Goal: Task Accomplishment & Management: Manage account settings

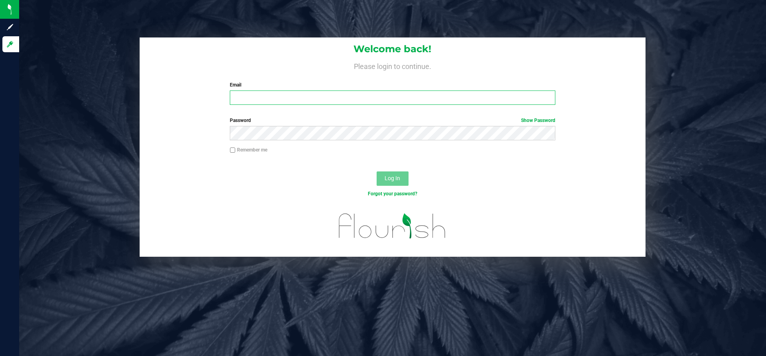
click at [330, 99] on input "Email" at bounding box center [392, 98] width 325 height 14
type input "a.kindschi@hotmail.com"
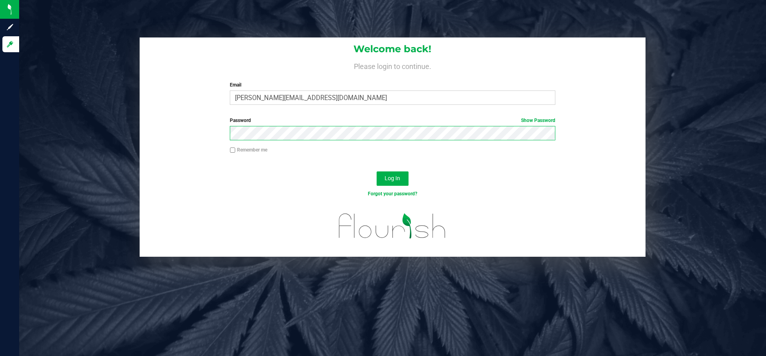
click at [377, 172] on button "Log In" at bounding box center [393, 179] width 32 height 14
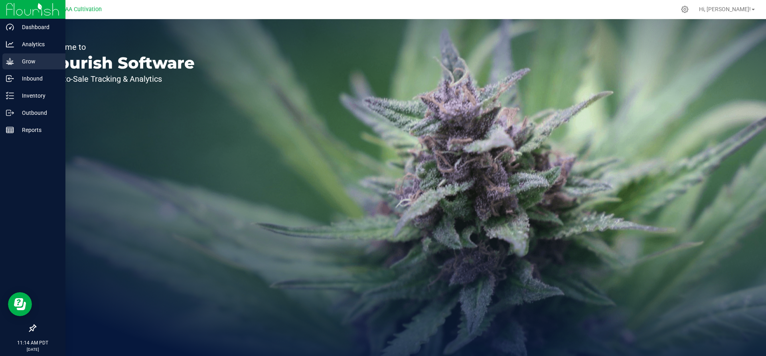
click at [13, 62] on icon at bounding box center [10, 61] width 8 height 8
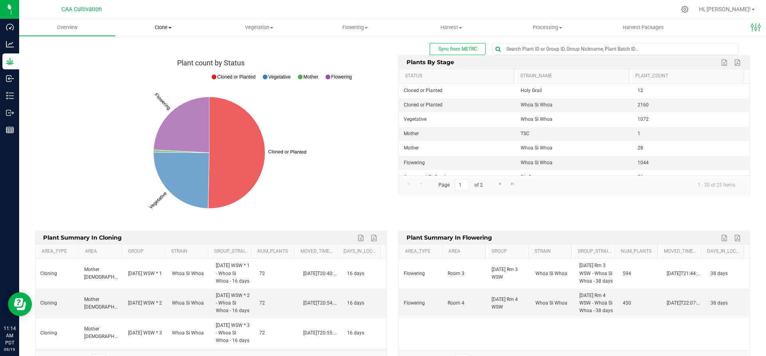
click at [166, 27] on span "Clone" at bounding box center [163, 27] width 95 height 7
click at [148, 54] on span "Cloning groups" at bounding box center [145, 57] width 60 height 7
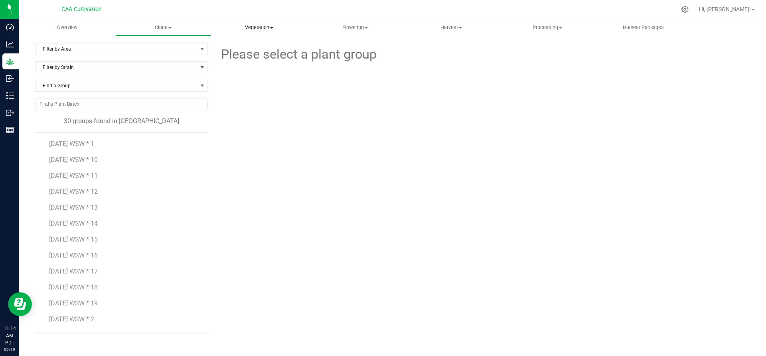
click at [263, 26] on span "Vegetation" at bounding box center [258, 27] width 95 height 7
click at [248, 48] on span "Veg groups" at bounding box center [236, 48] width 51 height 7
click at [95, 51] on span "Filter by Area" at bounding box center [117, 48] width 162 height 11
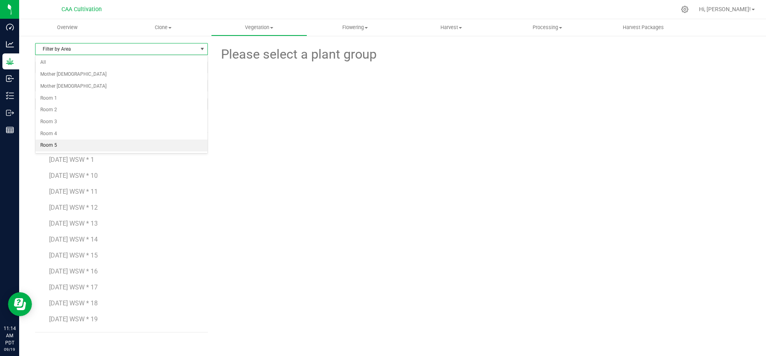
click at [69, 142] on li "Room 5" at bounding box center [122, 146] width 172 height 12
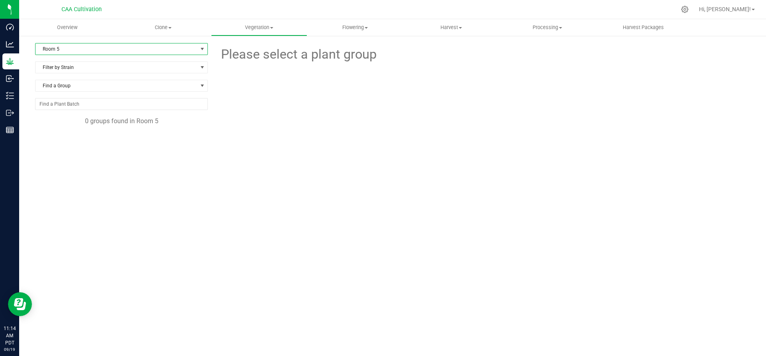
click at [99, 47] on span "Room 5" at bounding box center [117, 48] width 162 height 11
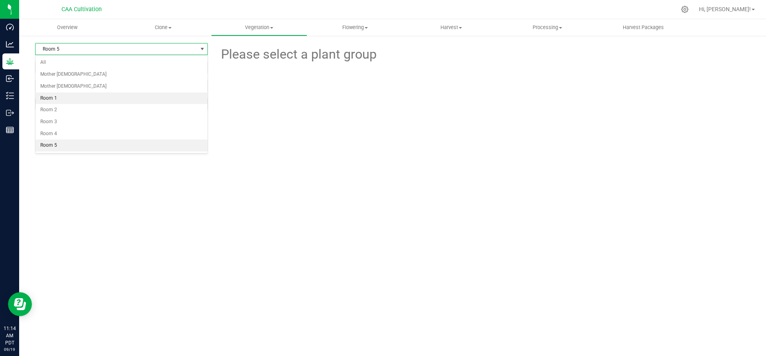
click at [79, 100] on li "Room 1" at bounding box center [122, 99] width 172 height 12
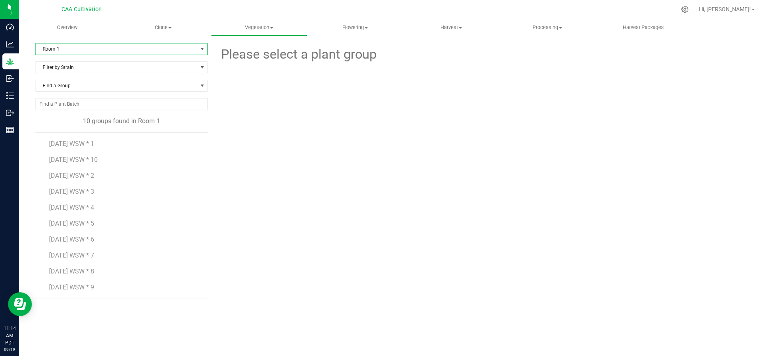
click at [100, 51] on span "Room 1" at bounding box center [117, 48] width 162 height 11
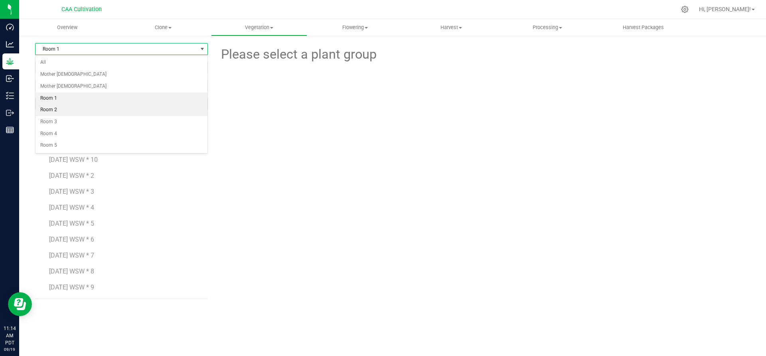
click at [81, 111] on li "Room 2" at bounding box center [122, 110] width 172 height 12
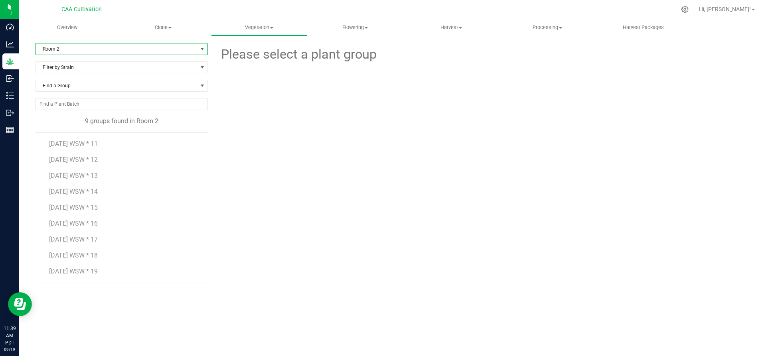
click at [100, 49] on span "Room 2" at bounding box center [117, 48] width 162 height 11
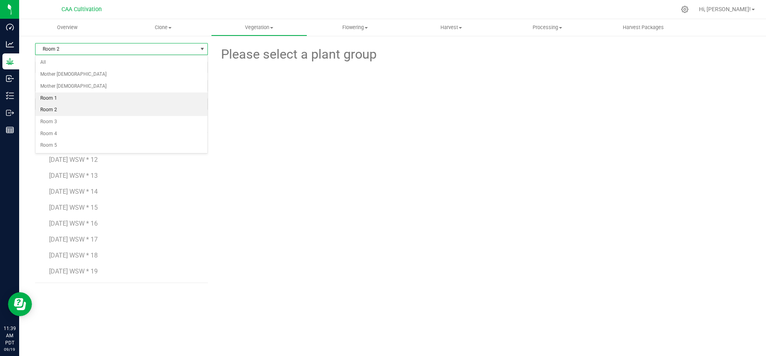
click at [90, 101] on li "Room 1" at bounding box center [122, 99] width 172 height 12
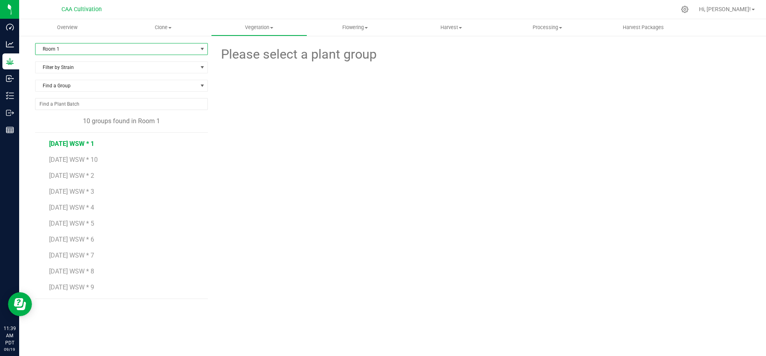
click at [85, 146] on span "[DATE] WSW * 1" at bounding box center [71, 144] width 45 height 8
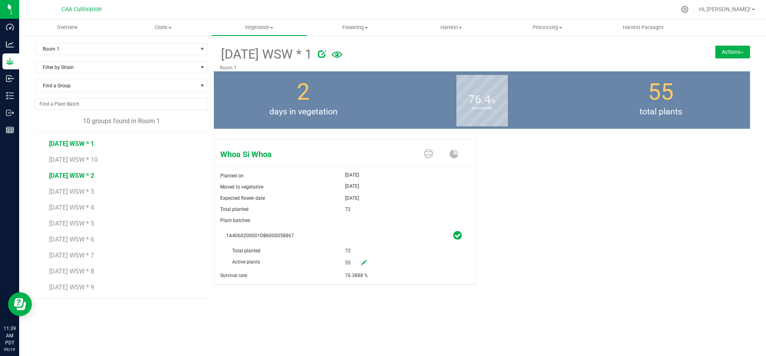
click at [84, 177] on span "[DATE] WSW * 2" at bounding box center [71, 176] width 45 height 8
click at [82, 190] on span "[DATE] WSW * 3" at bounding box center [71, 192] width 45 height 8
click at [462, 236] on span "1A4060200001DB6000058869" at bounding box center [344, 235] width 237 height 11
click at [458, 237] on icon at bounding box center [457, 236] width 8 height 10
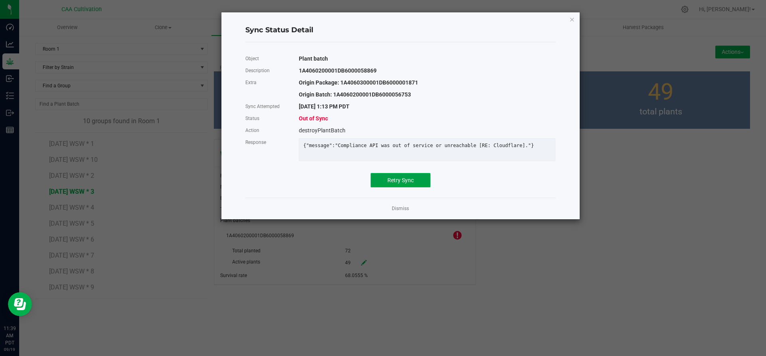
click at [411, 184] on span "Retry Sync" at bounding box center [400, 180] width 26 height 6
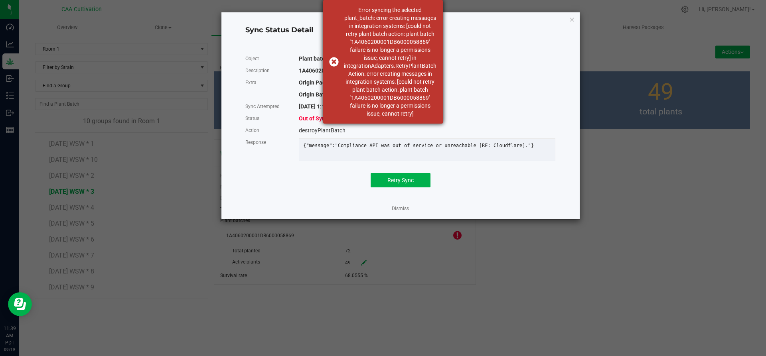
click at [332, 60] on div "Error syncing the selected plant_batch: error creating messages in integration …" at bounding box center [383, 62] width 120 height 124
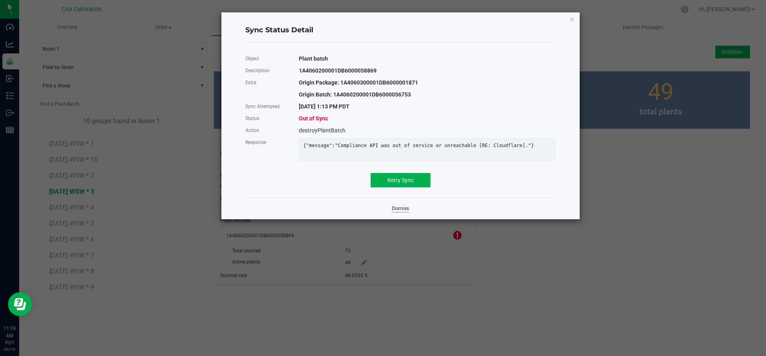
click at [399, 212] on link "Dismiss" at bounding box center [400, 208] width 17 height 7
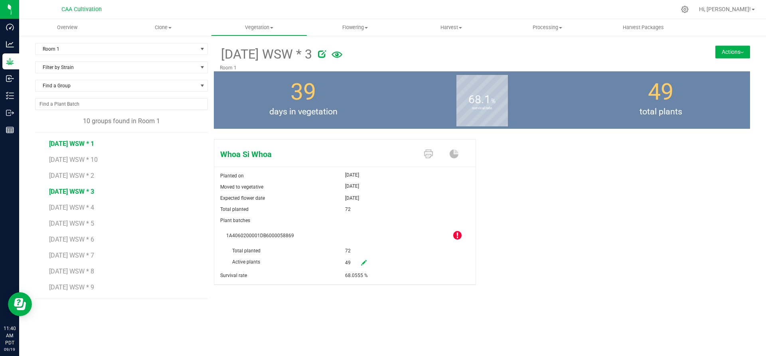
click at [59, 142] on span "[DATE] WSW * 1" at bounding box center [71, 144] width 45 height 8
click at [456, 235] on icon at bounding box center [457, 236] width 8 height 10
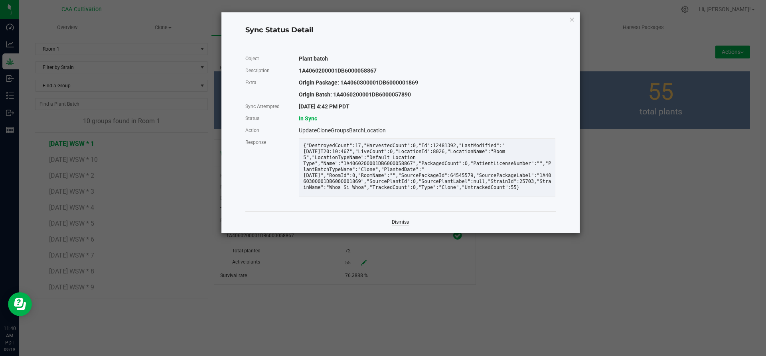
click at [402, 226] on link "Dismiss" at bounding box center [400, 222] width 17 height 7
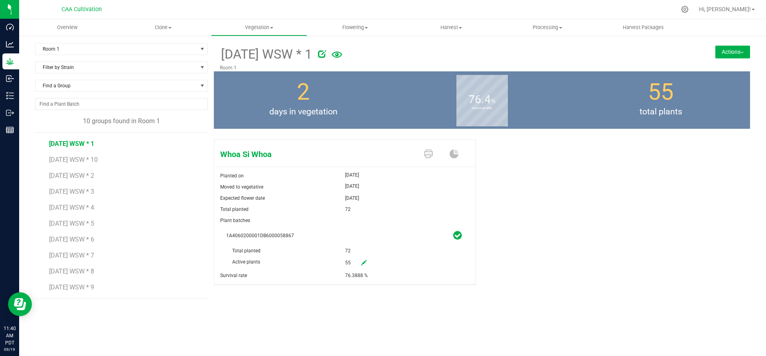
click at [255, 235] on span "1A4060200001DB6000058867" at bounding box center [260, 236] width 68 height 6
click at [278, 239] on span "1A4060200001DB6000058867" at bounding box center [344, 235] width 237 height 11
click at [516, 225] on div "Whoa Si Whoa Planted on [DATE] Moved to vegetative [DATE] Expected flower date …" at bounding box center [482, 220] width 536 height 169
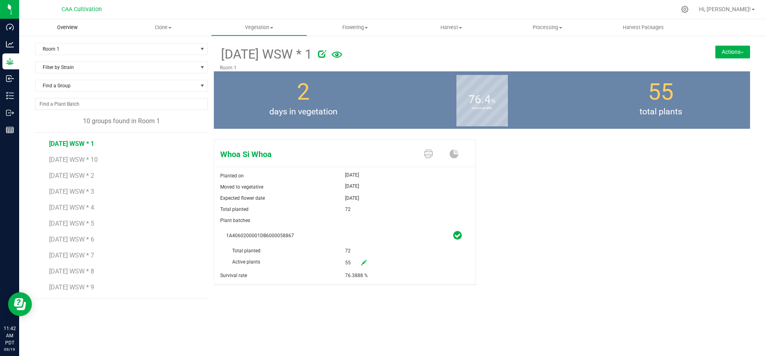
click at [67, 26] on span "Overview" at bounding box center [67, 27] width 42 height 7
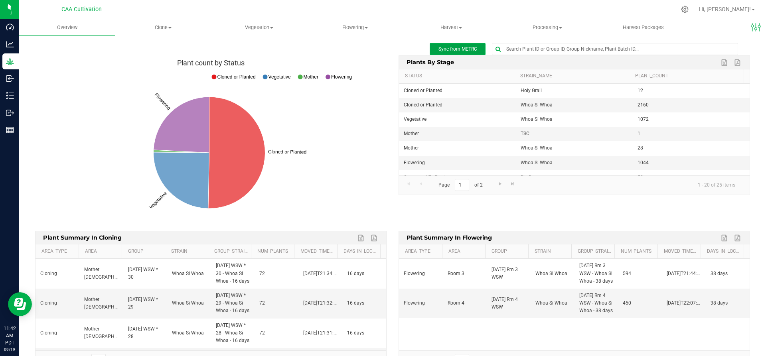
click at [467, 50] on span "Sync from METRC" at bounding box center [457, 49] width 39 height 6
click at [258, 29] on span "Vegetation" at bounding box center [258, 27] width 95 height 7
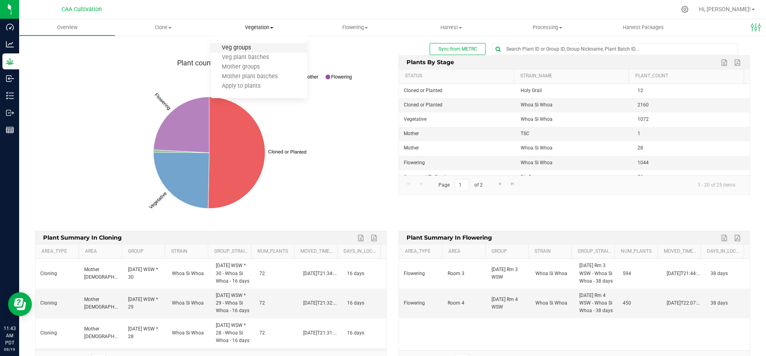
click at [249, 47] on span "Veg groups" at bounding box center [236, 48] width 51 height 7
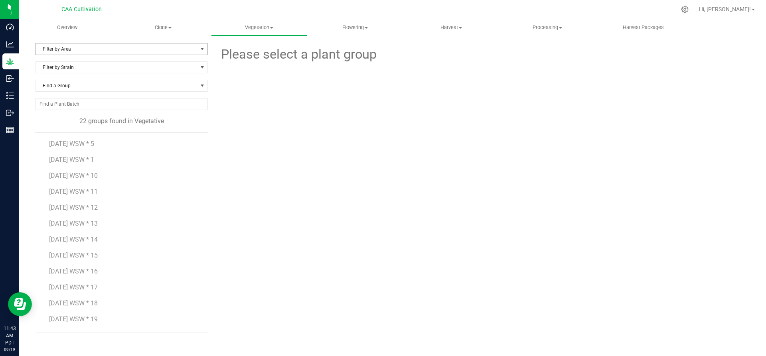
click at [78, 50] on span "Filter by Area" at bounding box center [117, 48] width 162 height 11
click at [68, 99] on li "Room 1" at bounding box center [122, 99] width 172 height 12
click at [87, 145] on span "[DATE] WSW * 1" at bounding box center [71, 144] width 45 height 8
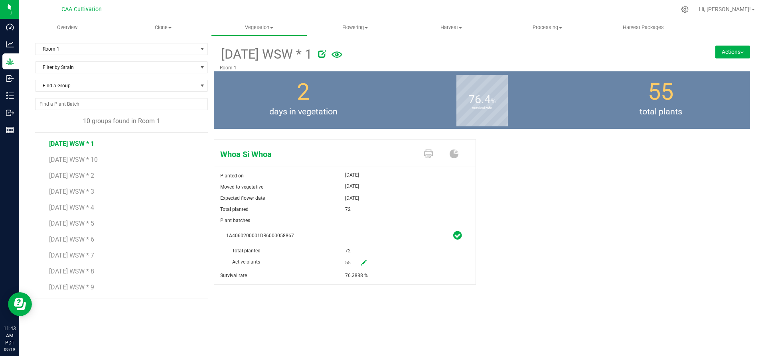
click at [744, 47] on button "Actions" at bounding box center [732, 51] width 35 height 13
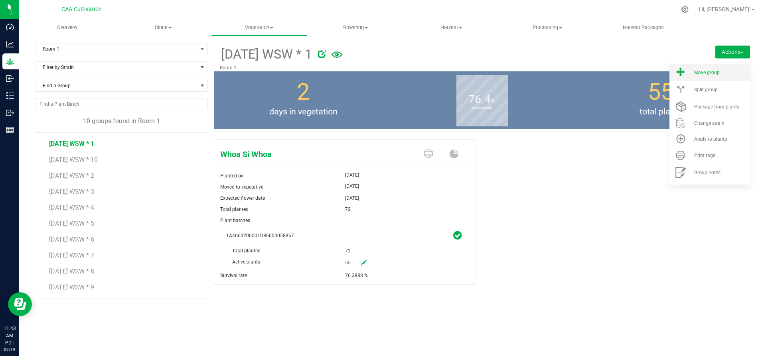
click at [711, 72] on span "Move group" at bounding box center [707, 73] width 26 height 6
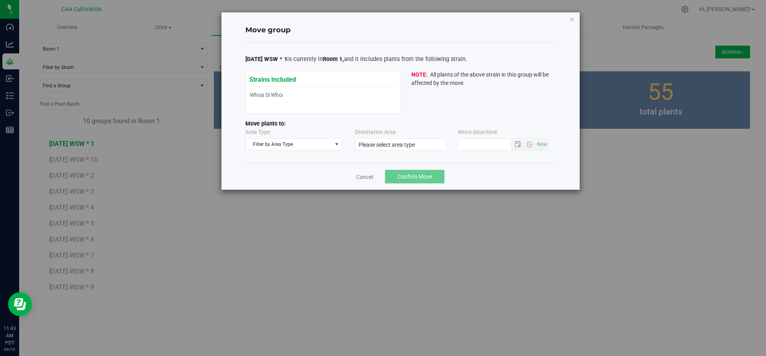
type input "[DATE] 11:42 AM"
click at [322, 144] on span "Filter by Area Type" at bounding box center [289, 144] width 86 height 11
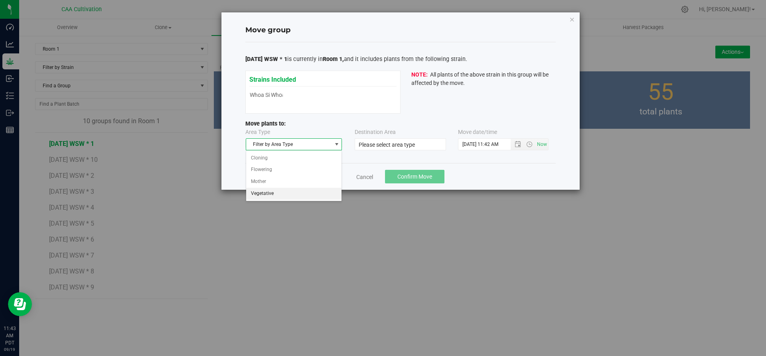
click at [284, 196] on li "Vegetative" at bounding box center [294, 194] width 96 height 12
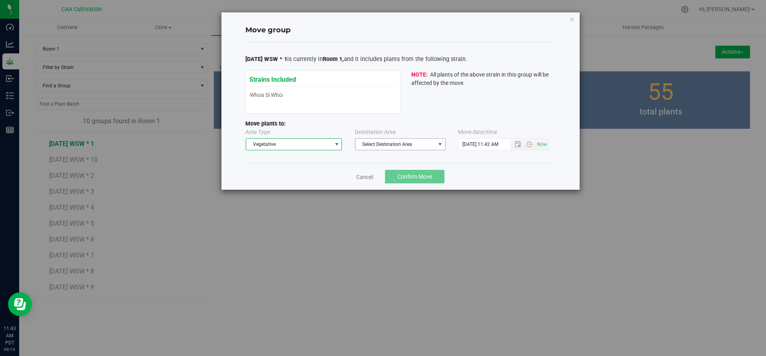
click at [397, 140] on span "Select Destination Area" at bounding box center [395, 144] width 80 height 11
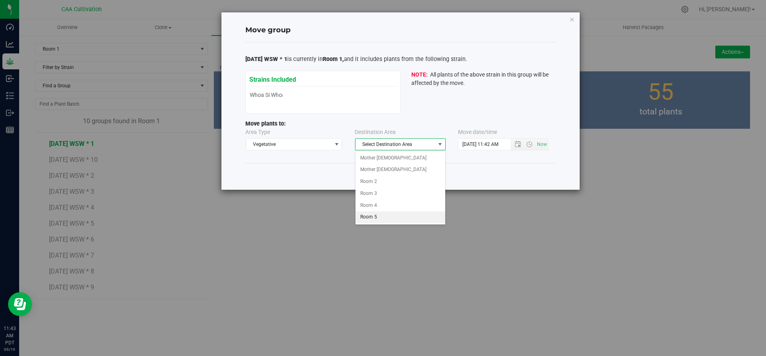
click at [374, 219] on li "Room 5" at bounding box center [400, 217] width 90 height 12
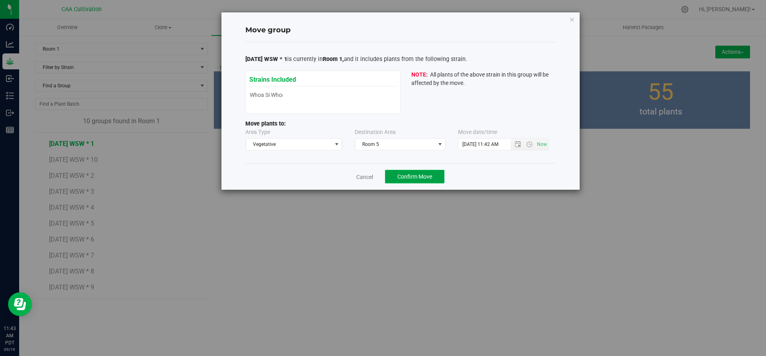
click at [426, 178] on span "Confirm Move" at bounding box center [414, 177] width 35 height 6
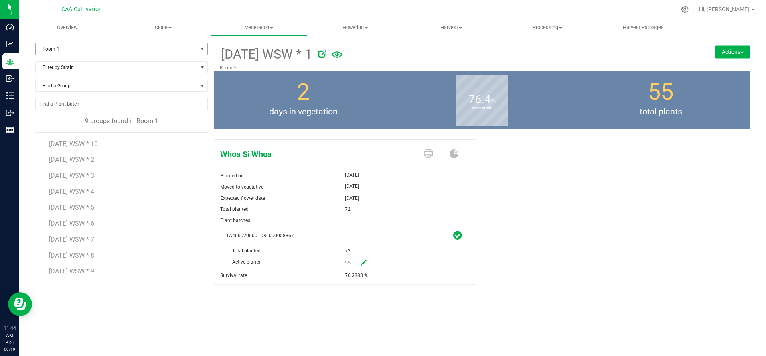
click at [51, 46] on span "Room 1" at bounding box center [117, 48] width 162 height 11
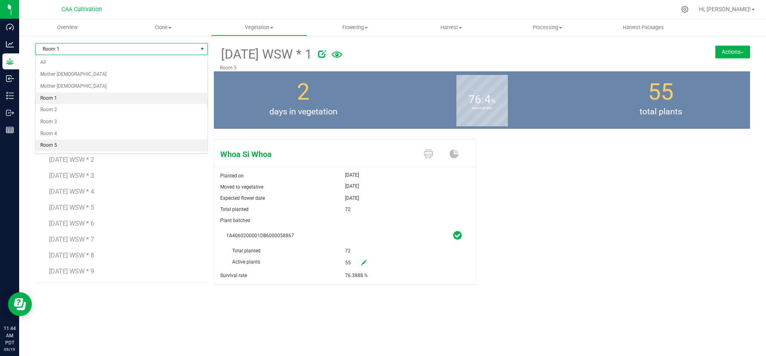
click at [48, 145] on li "Room 5" at bounding box center [122, 146] width 172 height 12
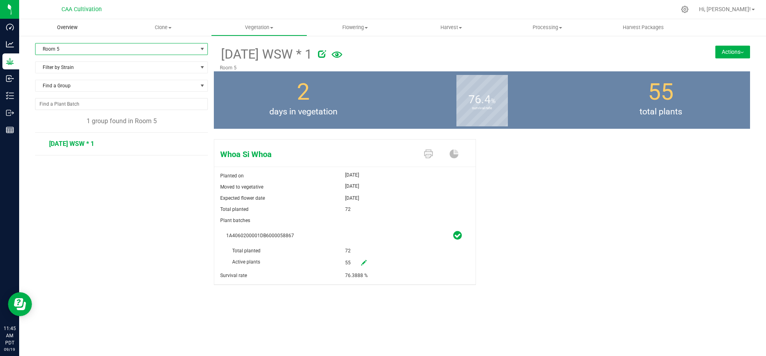
click at [73, 27] on span "Overview" at bounding box center [67, 27] width 42 height 7
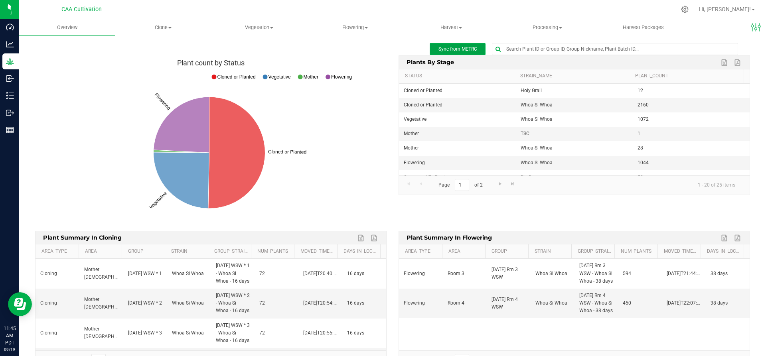
click at [462, 44] on button "Sync from METRC" at bounding box center [458, 49] width 56 height 12
click at [270, 25] on span "Vegetation" at bounding box center [258, 27] width 95 height 7
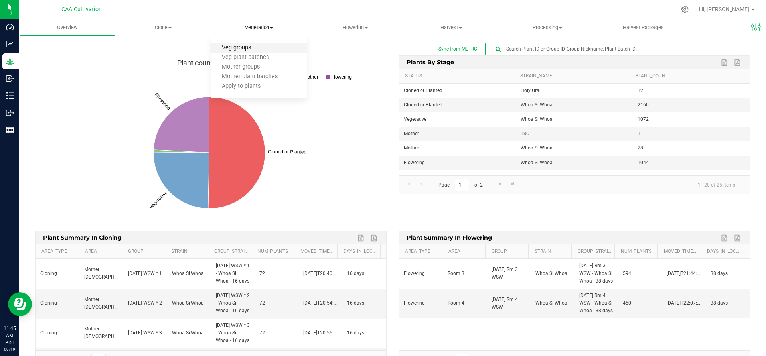
click at [245, 46] on span "Veg groups" at bounding box center [236, 48] width 51 height 7
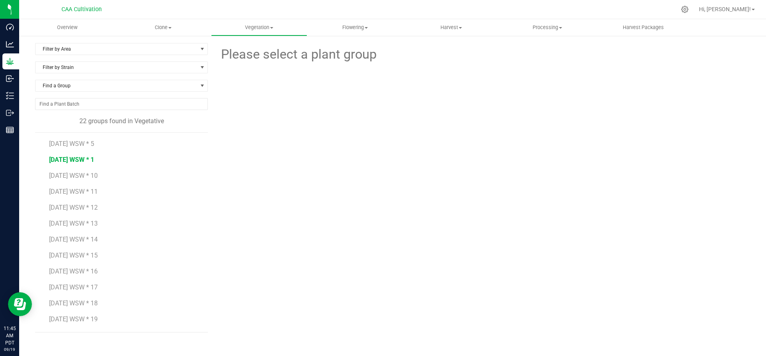
click at [86, 158] on span "[DATE] WSW * 1" at bounding box center [71, 160] width 45 height 8
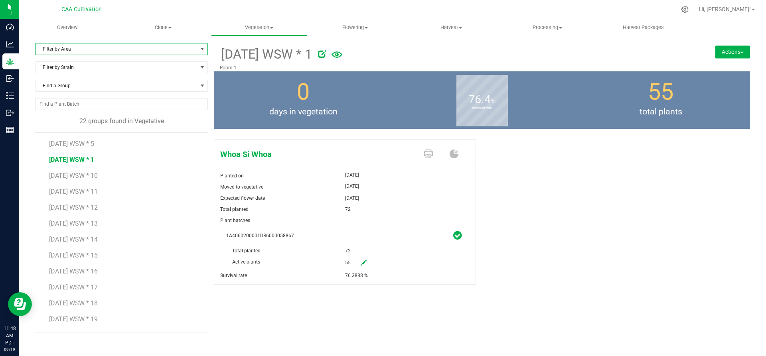
click at [97, 50] on span "Filter by Area" at bounding box center [117, 48] width 162 height 11
click at [87, 100] on li "Room 1" at bounding box center [122, 99] width 172 height 12
click at [90, 44] on span "Room 1" at bounding box center [117, 48] width 162 height 11
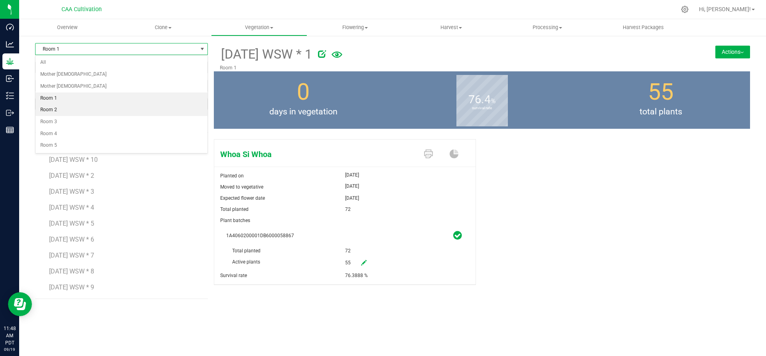
click at [85, 109] on li "Room 2" at bounding box center [122, 110] width 172 height 12
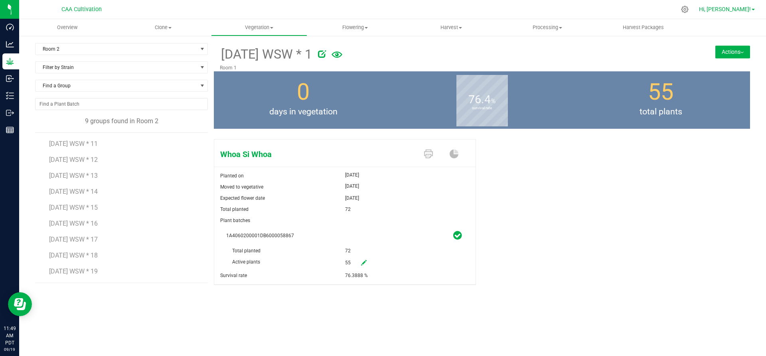
click at [742, 8] on span "Hi, [PERSON_NAME]!" at bounding box center [725, 9] width 52 height 6
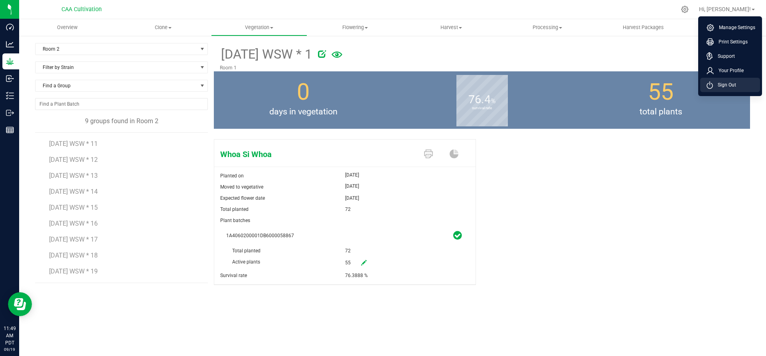
click at [730, 85] on span "Sign Out" at bounding box center [724, 85] width 23 height 8
